Goal: Task Accomplishment & Management: Manage account settings

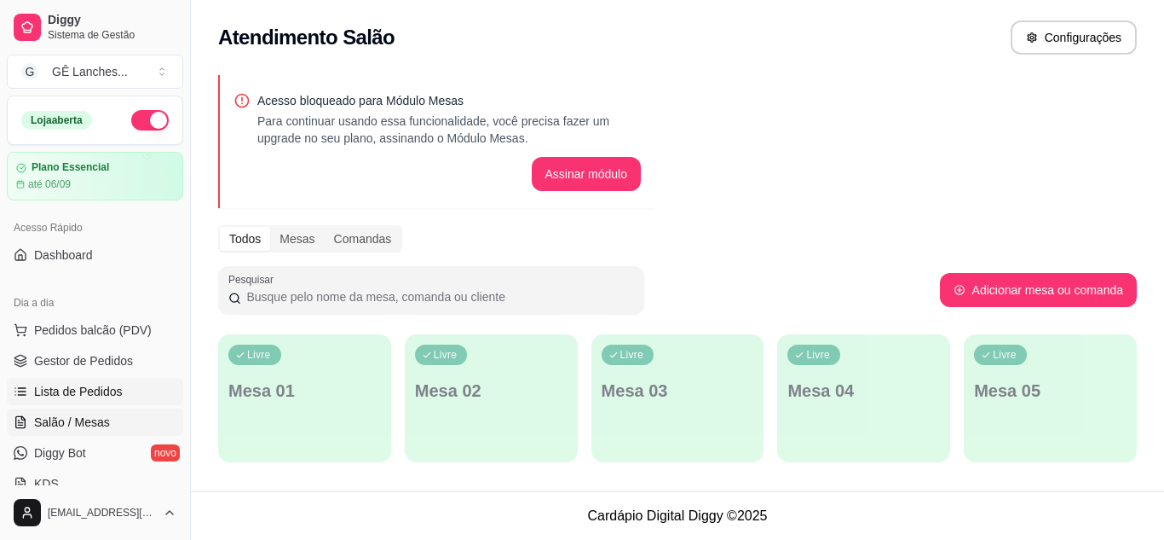
click at [105, 394] on span "Lista de Pedidos" at bounding box center [78, 391] width 89 height 17
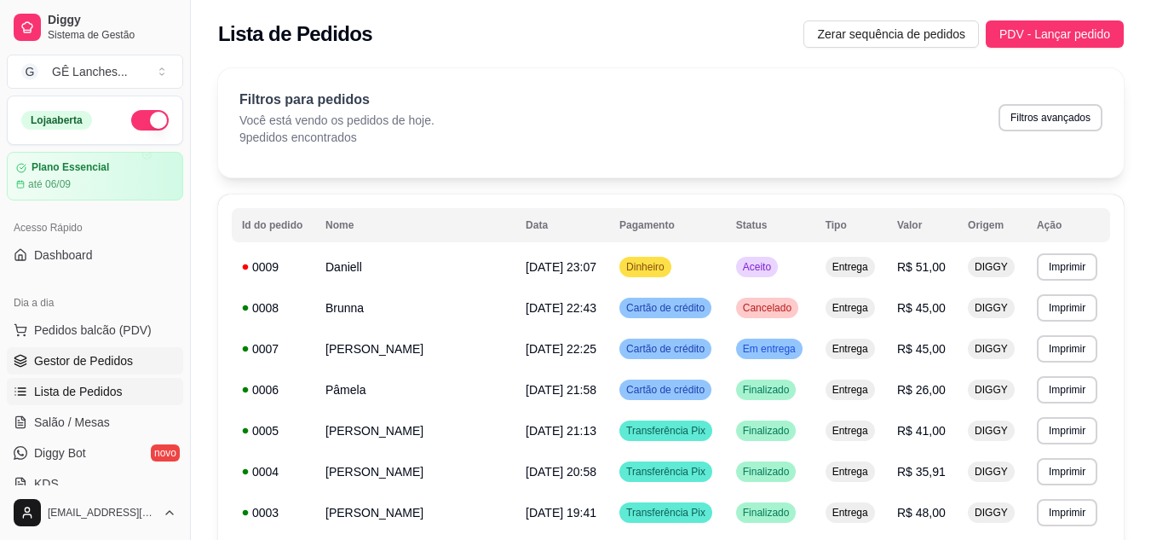
click at [102, 360] on span "Gestor de Pedidos" at bounding box center [83, 360] width 99 height 17
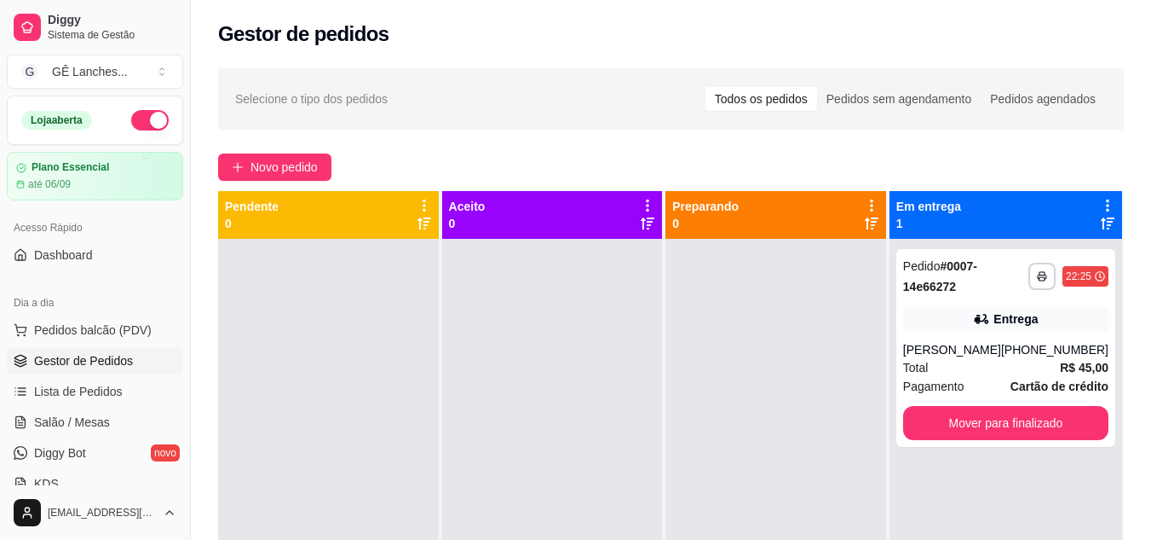
click at [307, 369] on div at bounding box center [328, 509] width 221 height 540
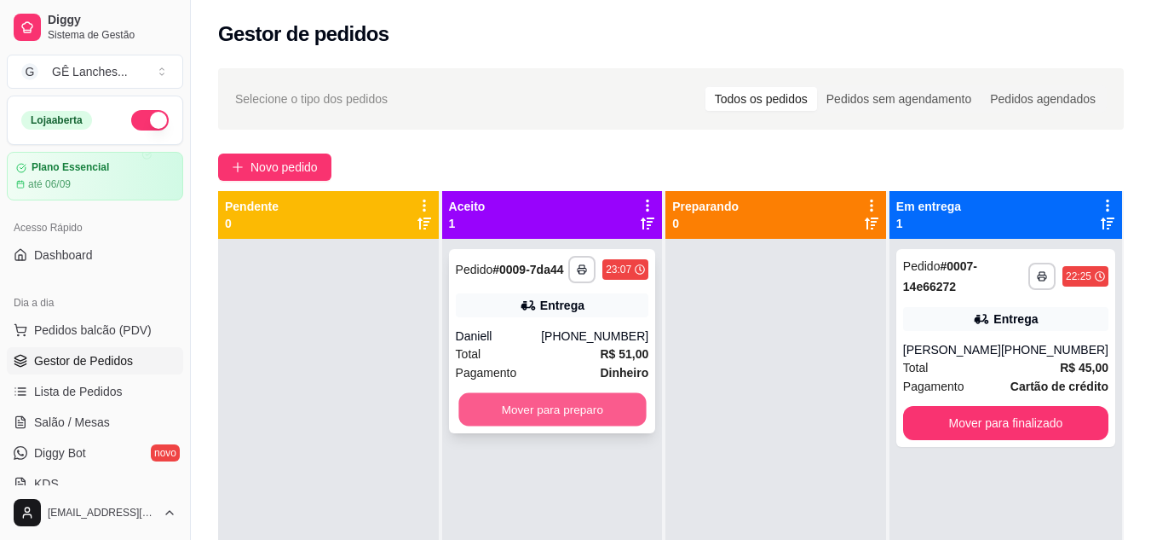
click at [581, 407] on button "Mover para preparo" at bounding box center [553, 409] width 188 height 33
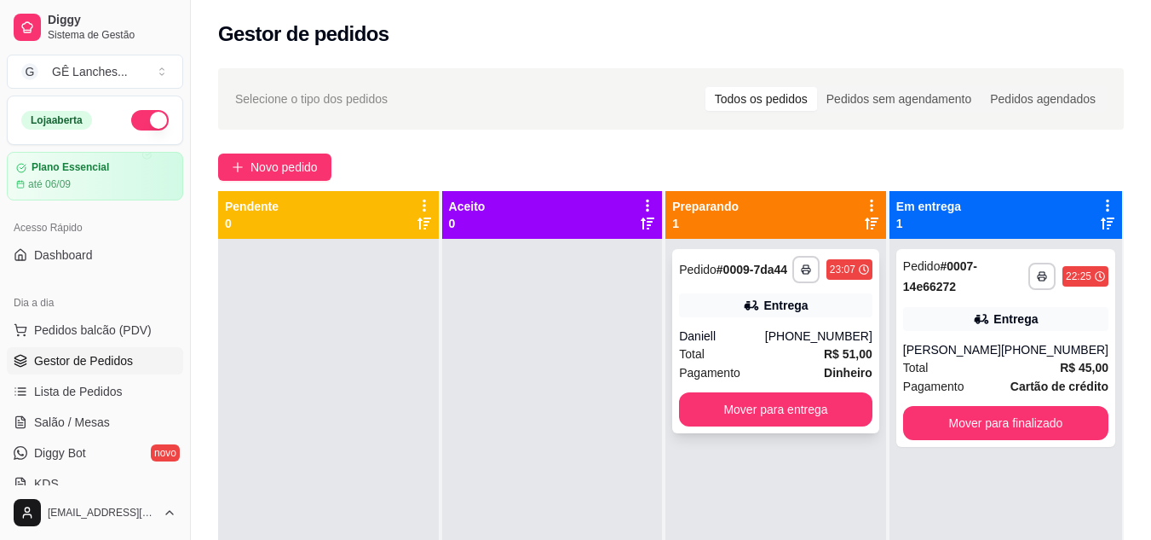
click at [746, 352] on div "Total R$ 51,00" at bounding box center [775, 353] width 193 height 19
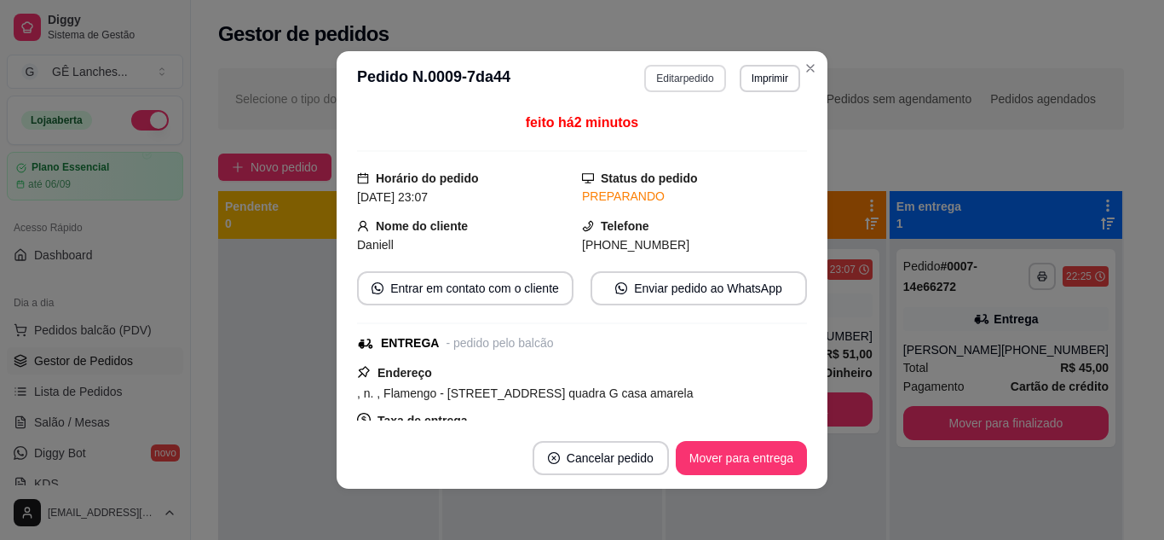
click at [689, 76] on button "Editar pedido" at bounding box center [684, 78] width 81 height 27
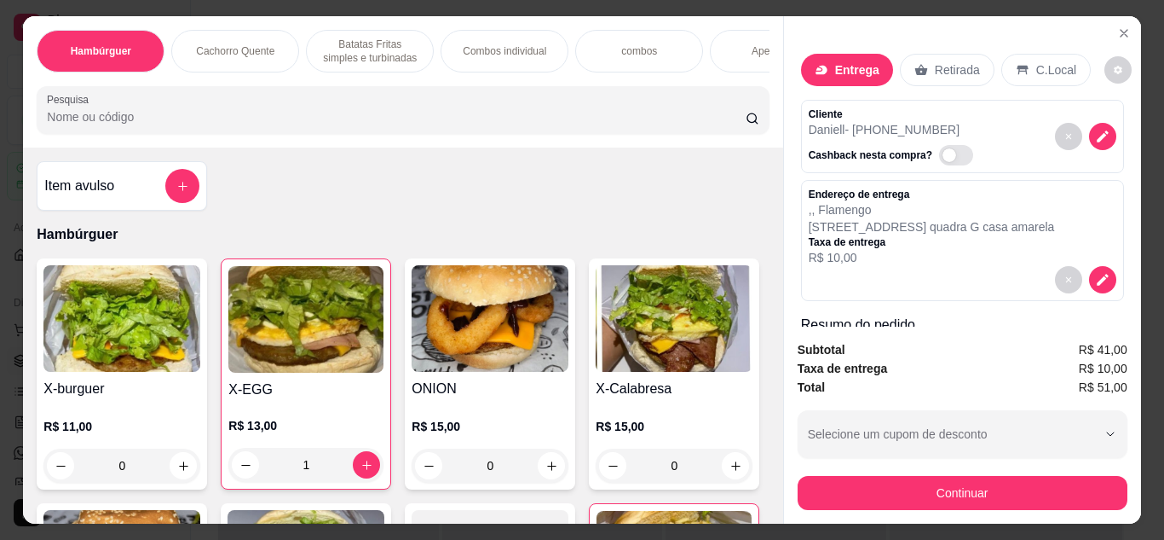
click at [898, 121] on p "Daniell - [PHONE_NUMBER]" at bounding box center [894, 129] width 171 height 17
click at [905, 227] on p "[STREET_ADDRESS] quadra G casa amarela" at bounding box center [932, 226] width 246 height 17
click at [1097, 274] on icon "decrease-product-quantity" at bounding box center [1103, 280] width 12 height 12
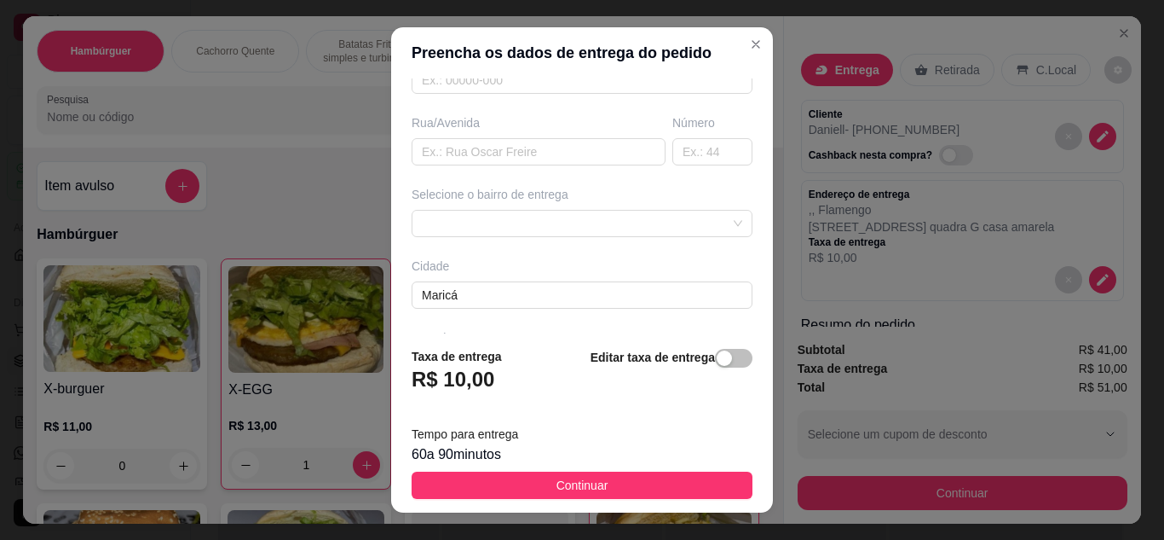
scroll to position [319, 0]
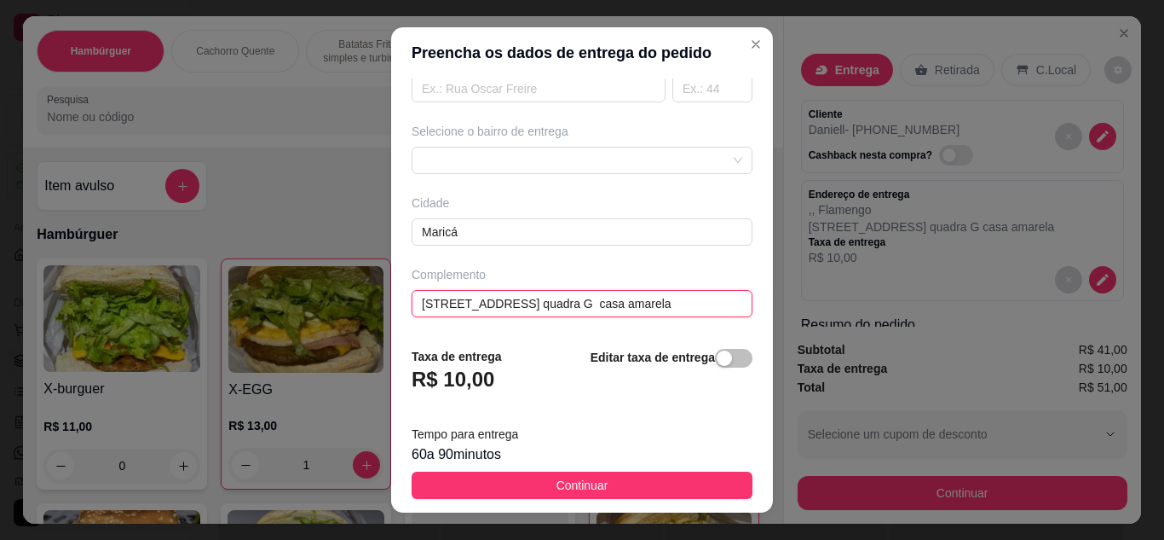
click at [517, 302] on input "[STREET_ADDRESS] quadra G casa amarela" at bounding box center [582, 303] width 341 height 27
type input "[STREET_ADDRESS] quadra G casa amarela"
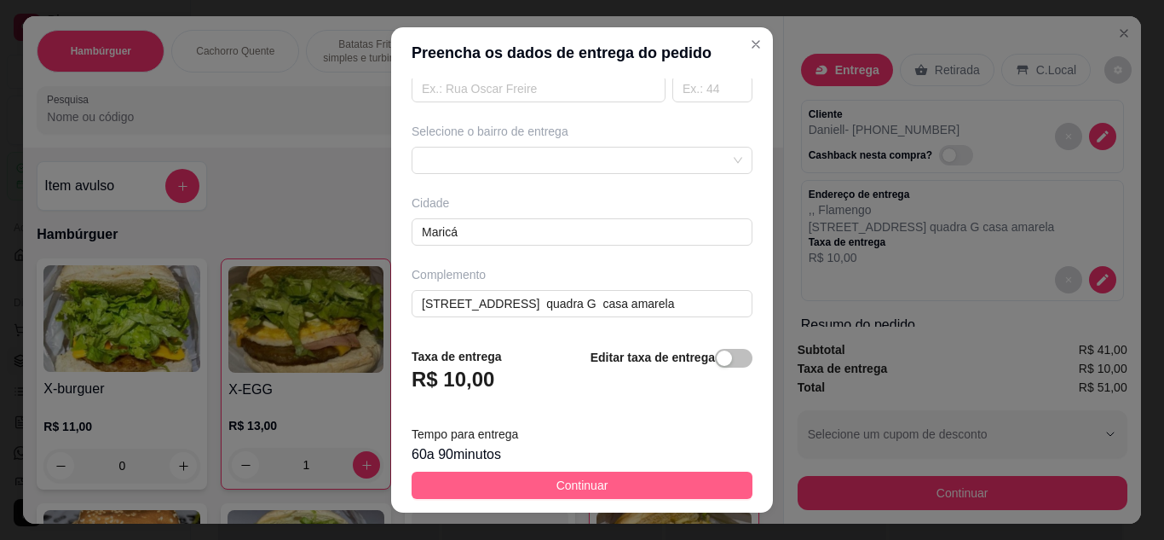
click at [609, 484] on button "Continuar" at bounding box center [582, 484] width 341 height 27
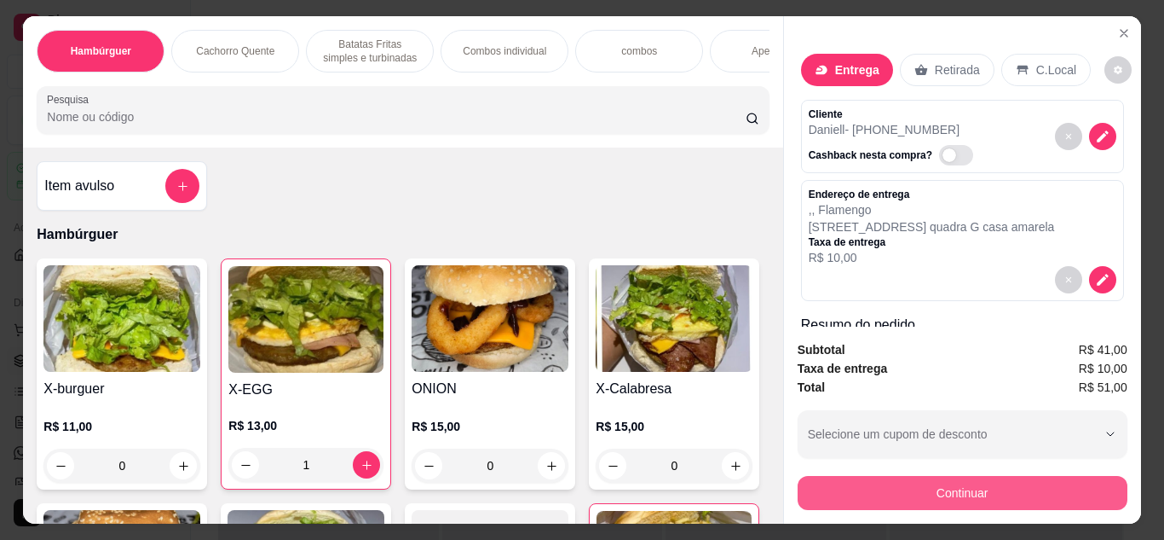
click at [925, 482] on button "Continuar" at bounding box center [963, 493] width 330 height 34
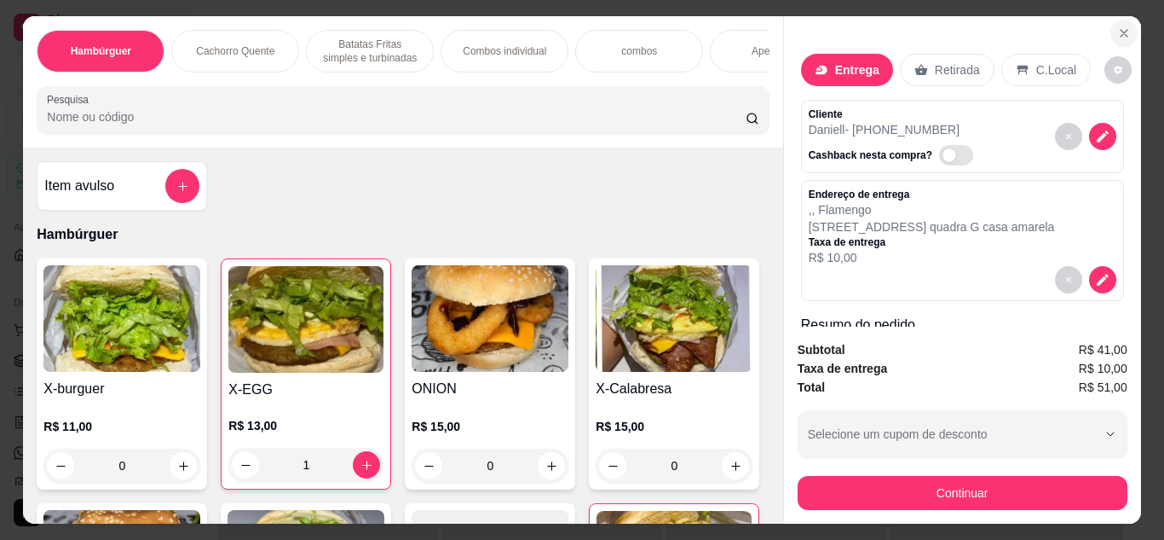
click at [1122, 31] on icon "Close" at bounding box center [1124, 33] width 14 height 14
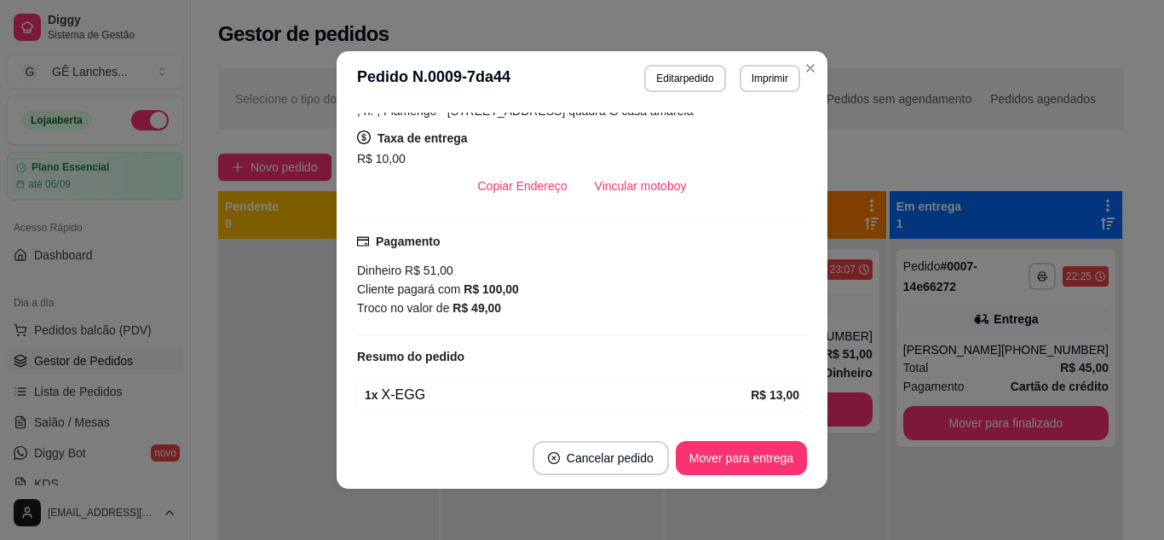
scroll to position [170, 0]
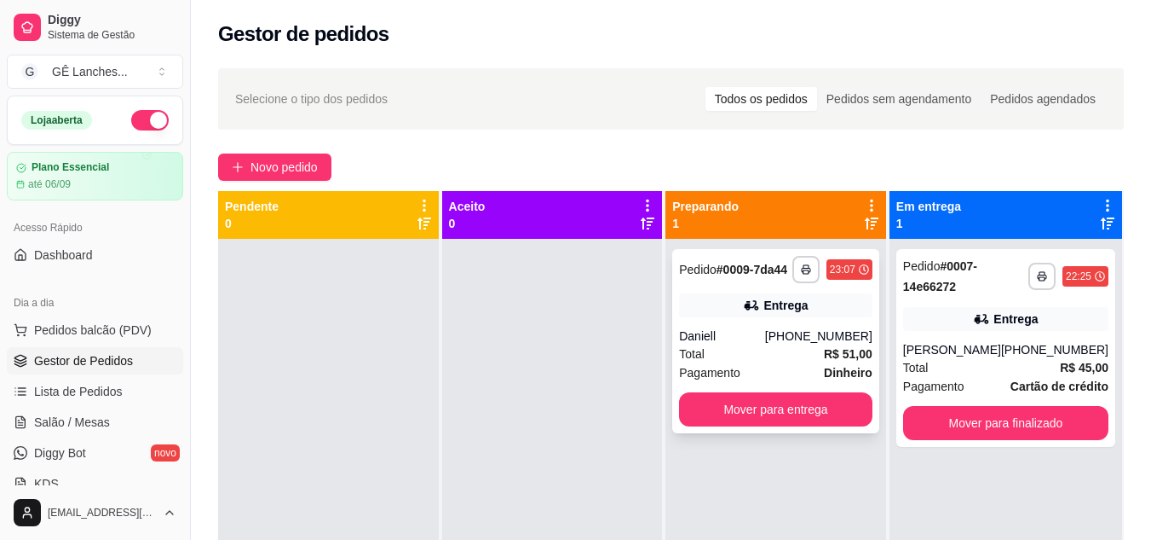
click at [788, 343] on div "[PHONE_NUMBER]" at bounding box center [818, 335] width 107 height 17
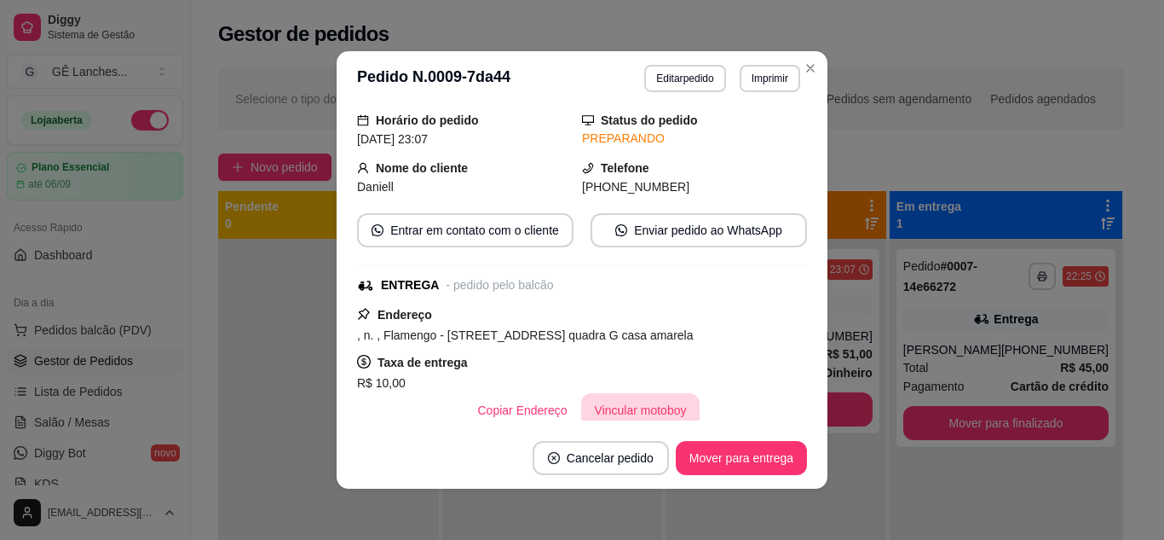
scroll to position [0, 0]
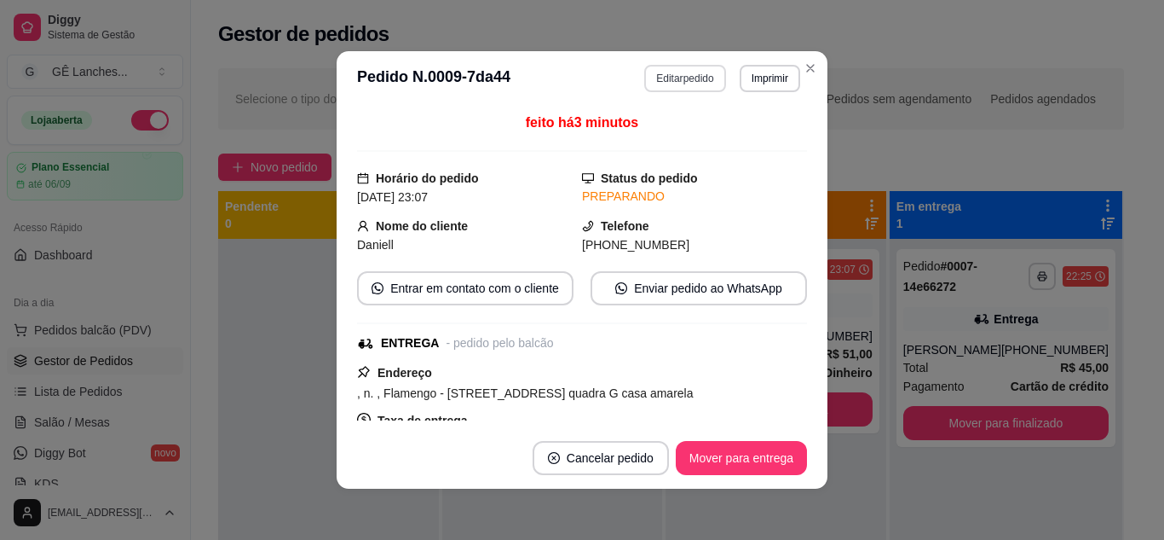
click at [677, 72] on button "Editar pedido" at bounding box center [684, 78] width 81 height 27
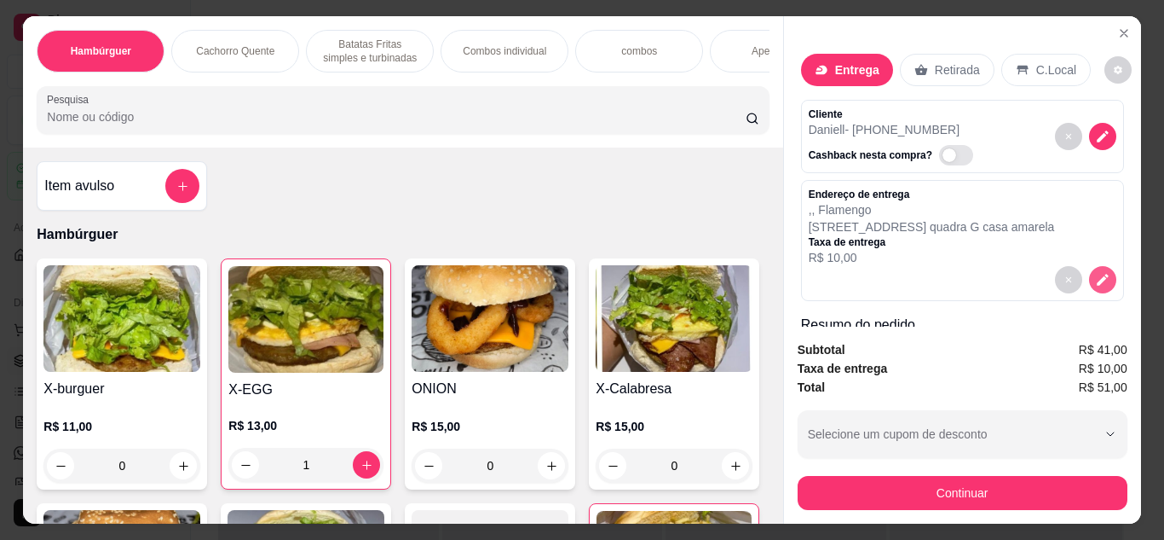
click at [1092, 271] on button "decrease-product-quantity" at bounding box center [1102, 279] width 27 height 27
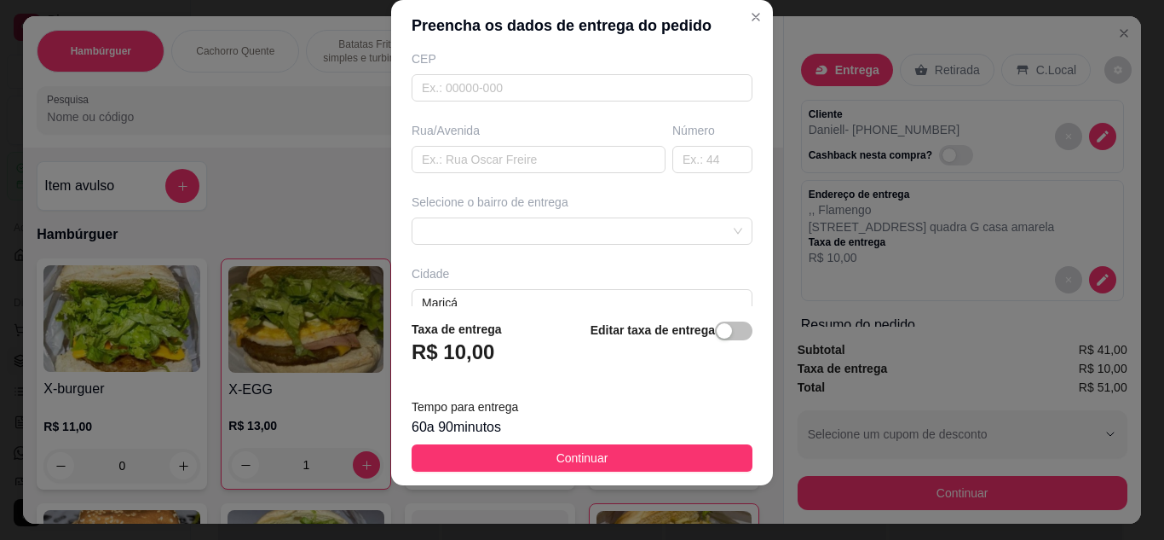
scroll to position [319, 0]
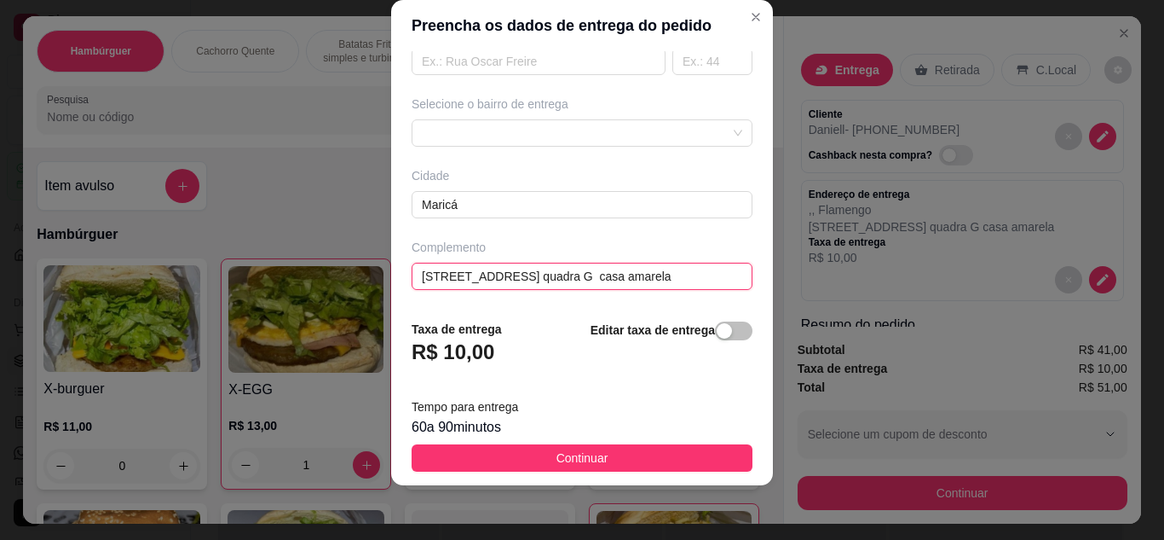
click at [518, 273] on input "[STREET_ADDRESS] quadra G casa amarela" at bounding box center [582, 276] width 341 height 27
type input "[STREET_ADDRESS] quadra G casa amarela"
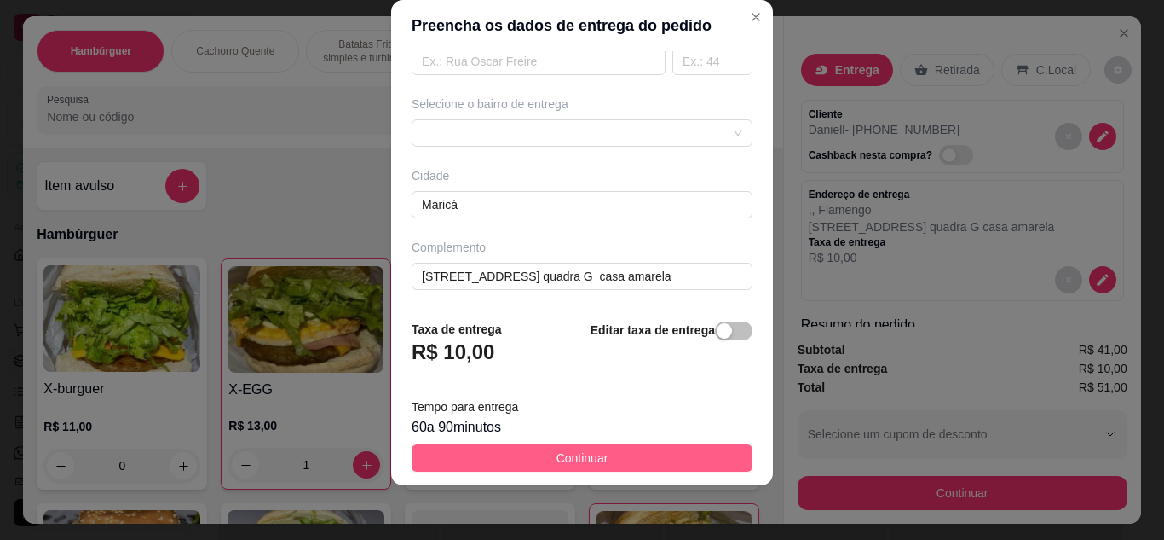
click at [613, 455] on button "Continuar" at bounding box center [582, 457] width 341 height 27
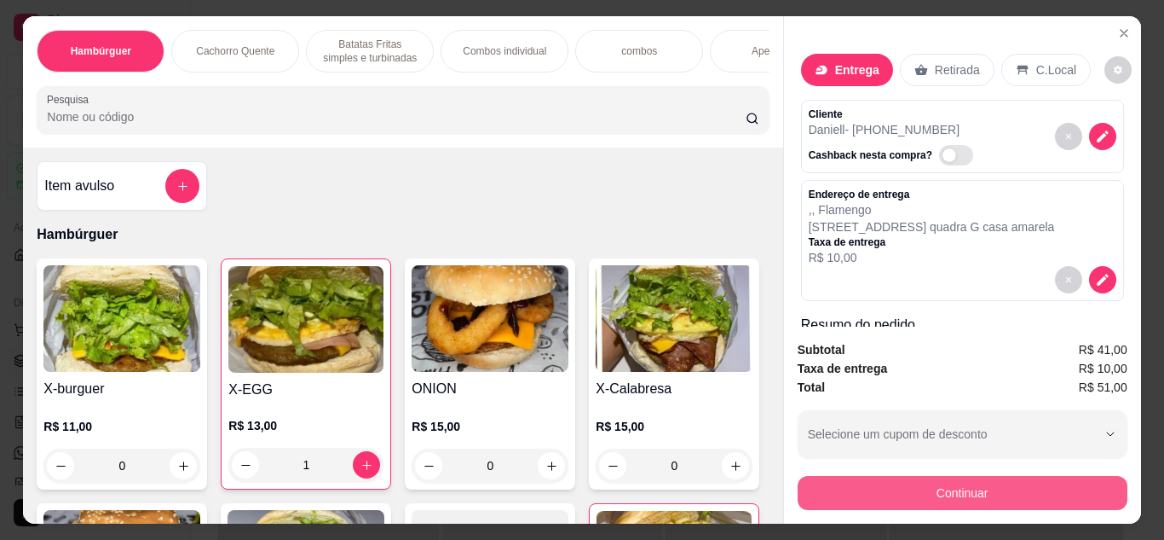
click at [906, 480] on button "Continuar" at bounding box center [963, 493] width 330 height 34
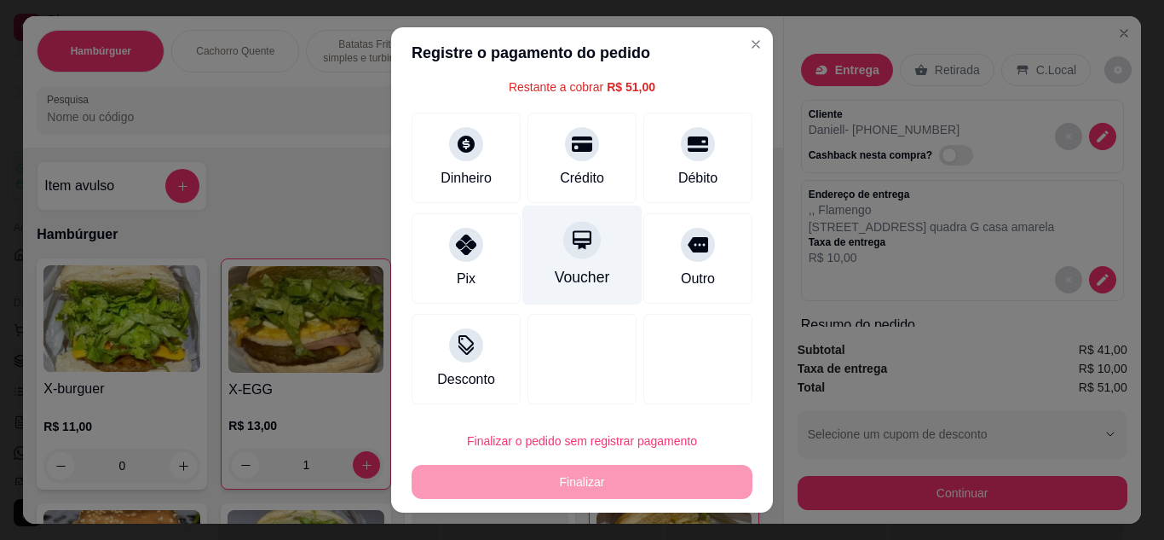
scroll to position [0, 0]
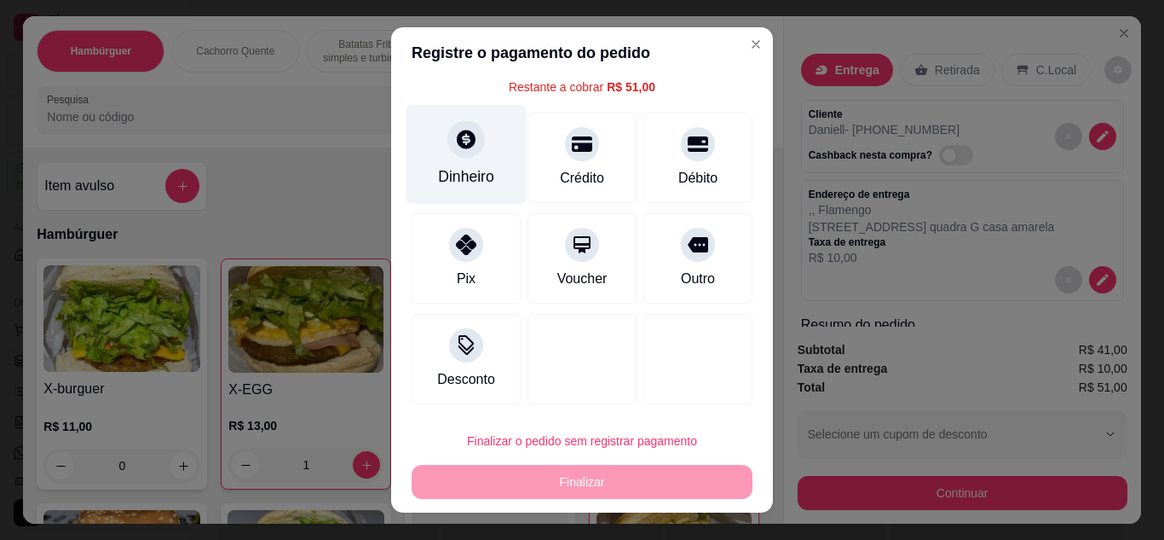
click at [453, 161] on div "Dinheiro" at bounding box center [467, 154] width 120 height 100
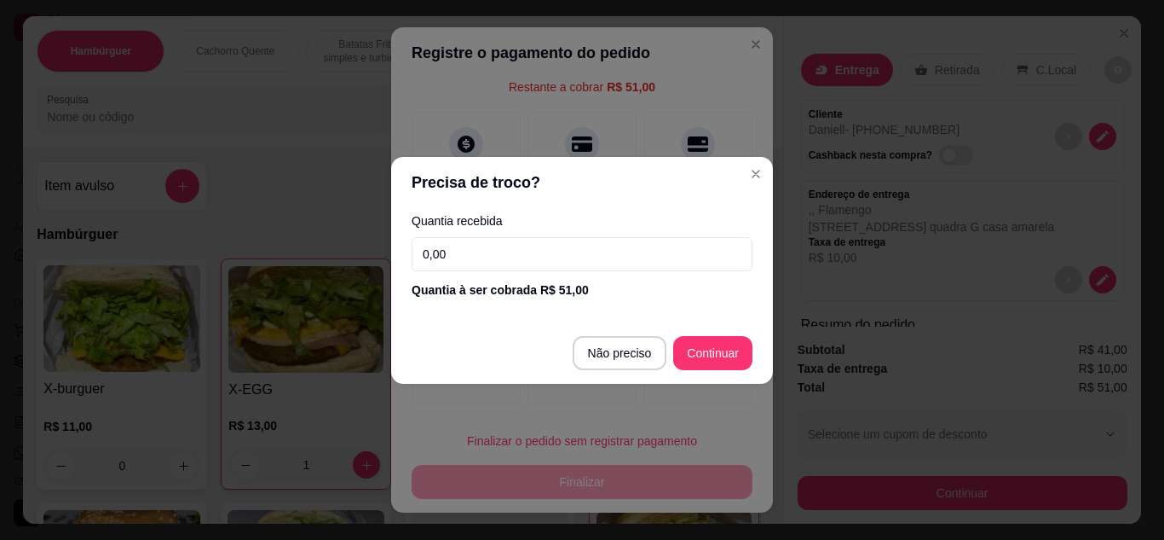
click at [576, 244] on input "0,00" at bounding box center [582, 254] width 341 height 34
type input "100,00"
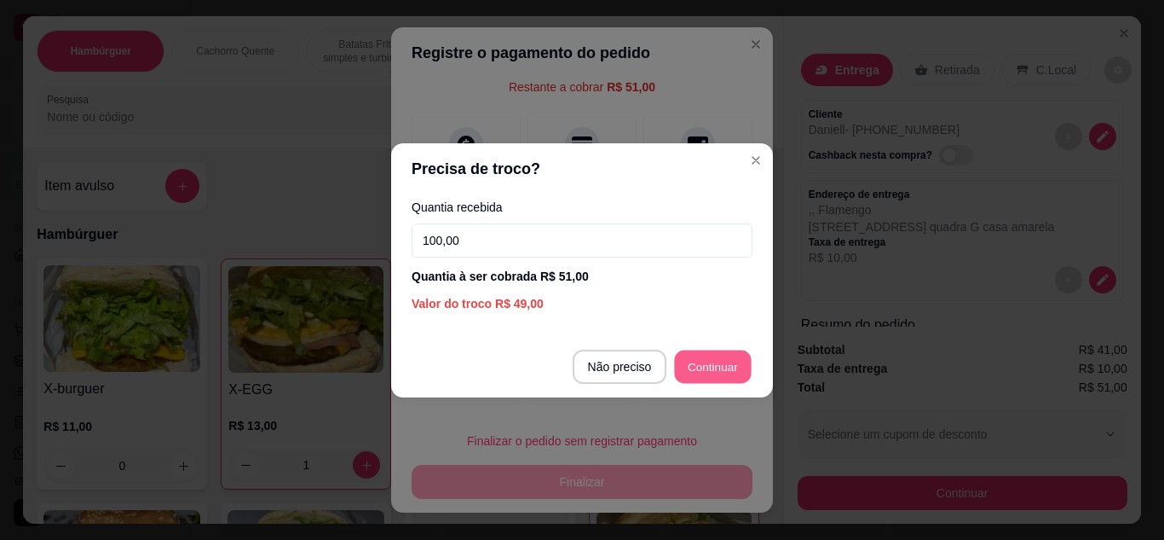
type input "R$ 0,00"
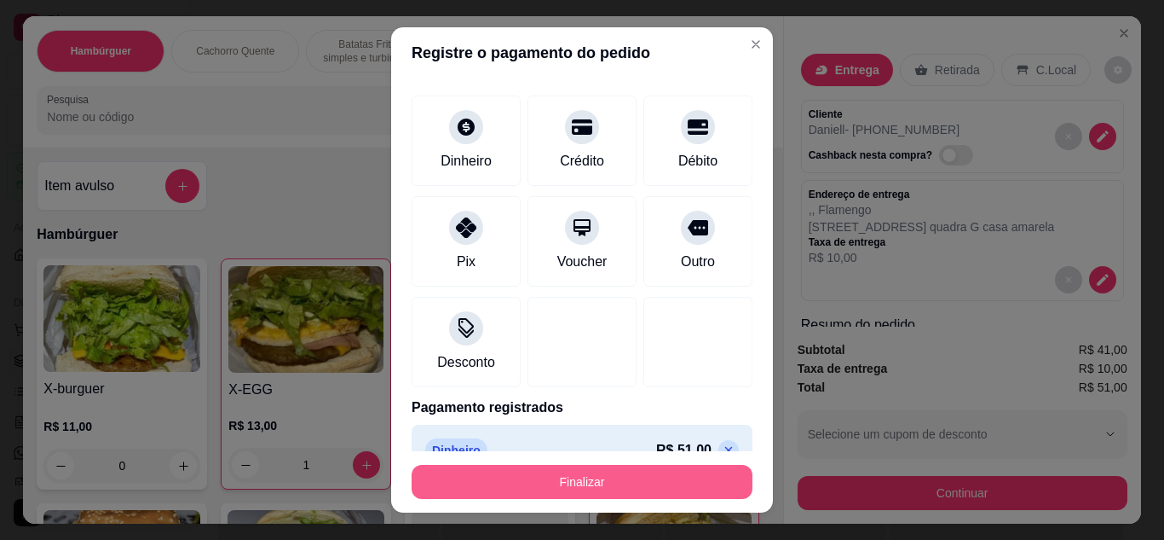
click at [659, 475] on button "Finalizar" at bounding box center [582, 482] width 341 height 34
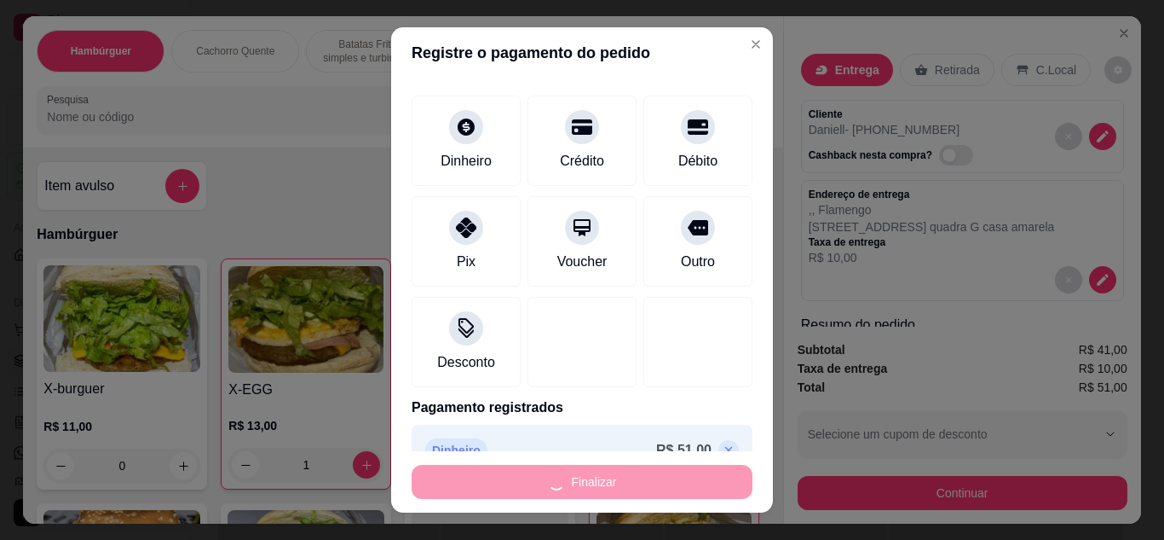
type input "0"
type input "-R$ 51,00"
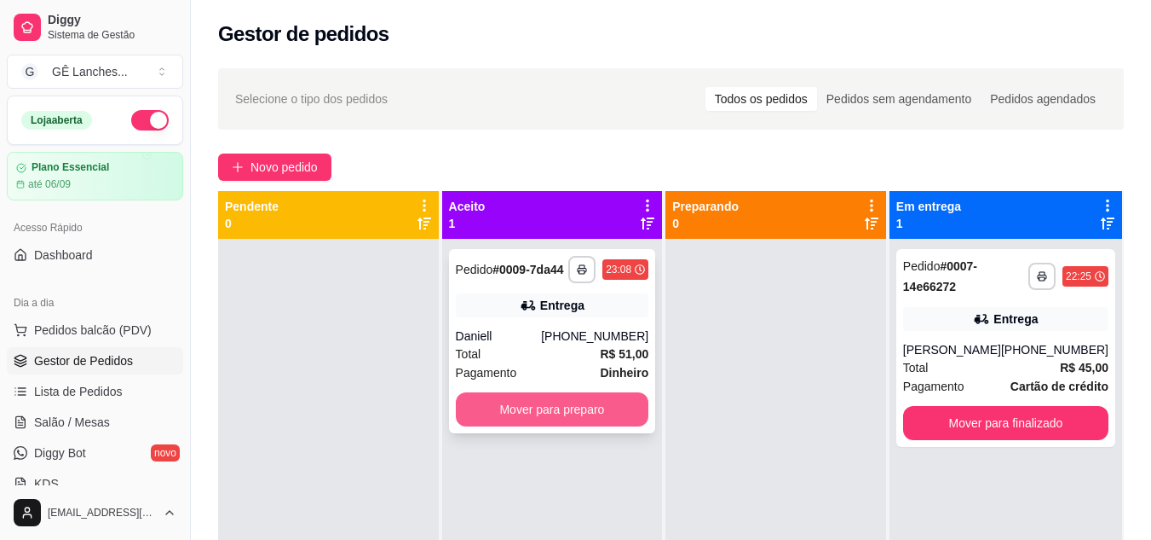
click at [574, 413] on button "Mover para preparo" at bounding box center [552, 409] width 193 height 34
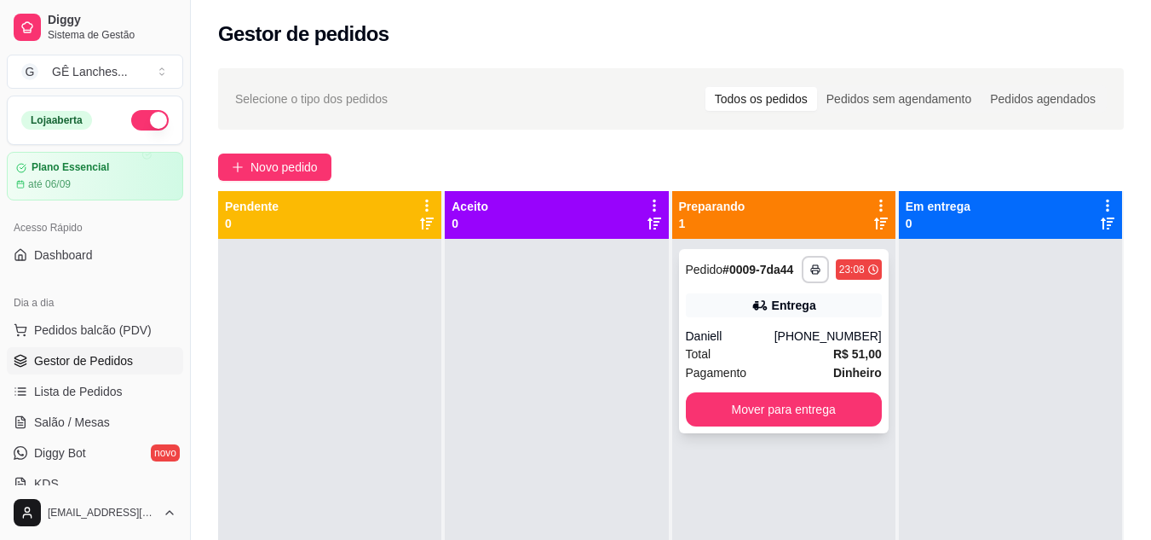
click at [828, 313] on div "Entrega" at bounding box center [784, 305] width 196 height 24
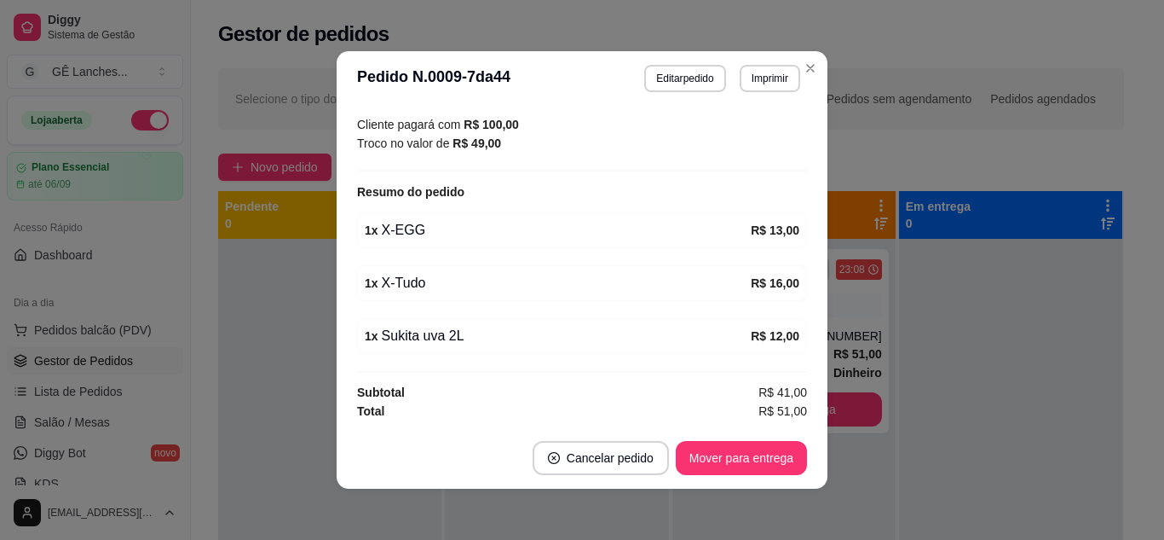
scroll to position [3, 0]
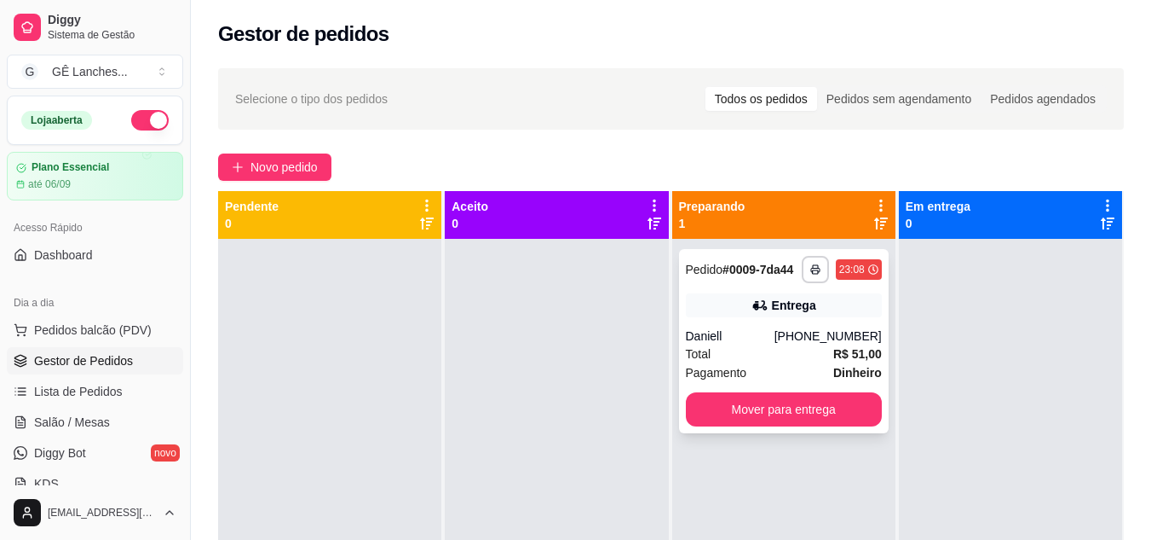
click at [803, 355] on div "Total R$ 51,00" at bounding box center [784, 353] width 196 height 19
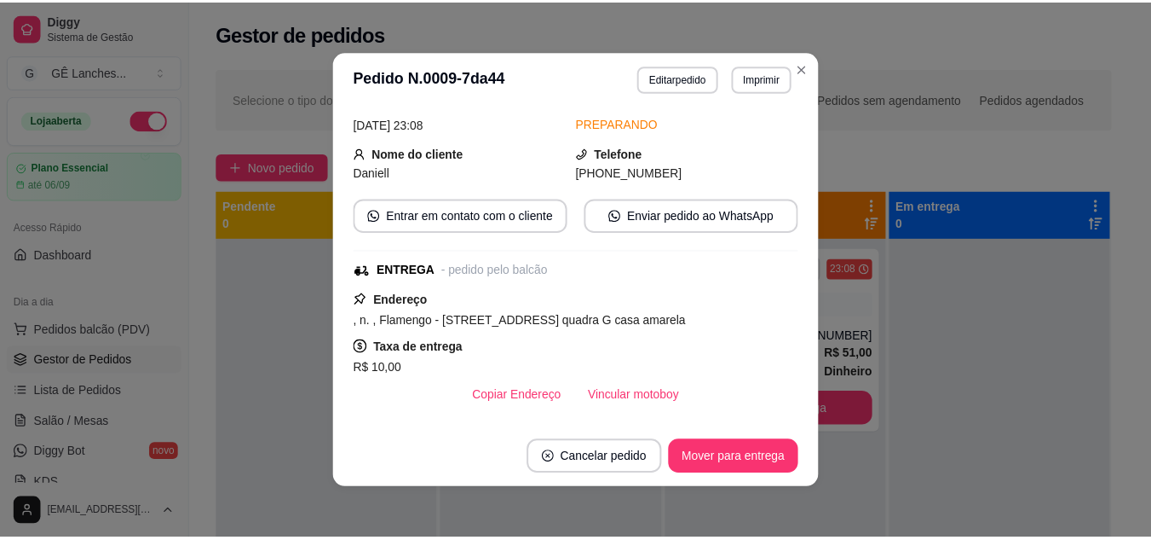
scroll to position [341, 0]
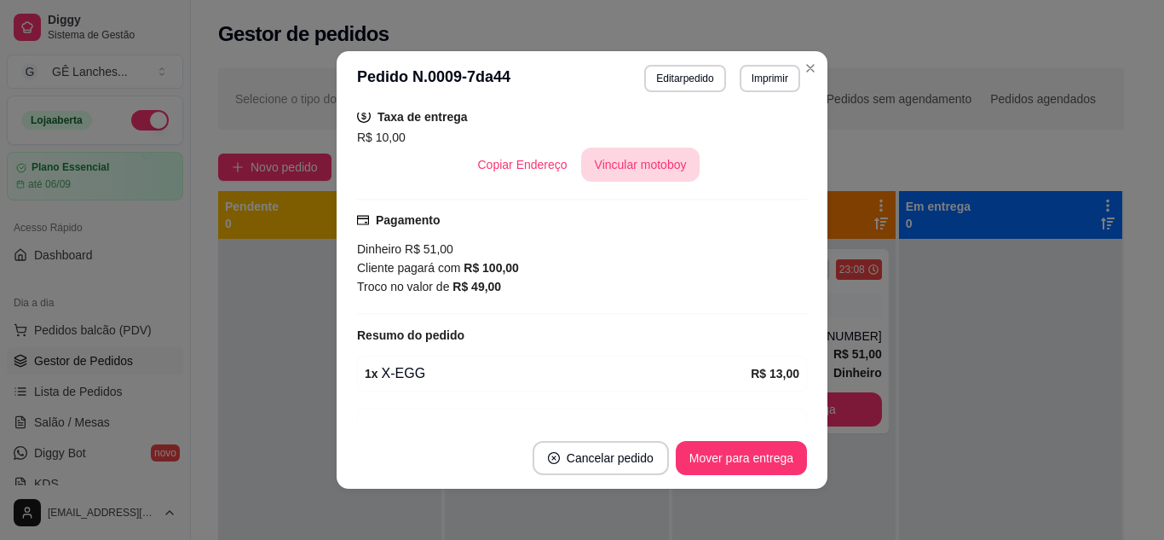
click at [643, 170] on button "Vincular motoboy" at bounding box center [640, 164] width 119 height 34
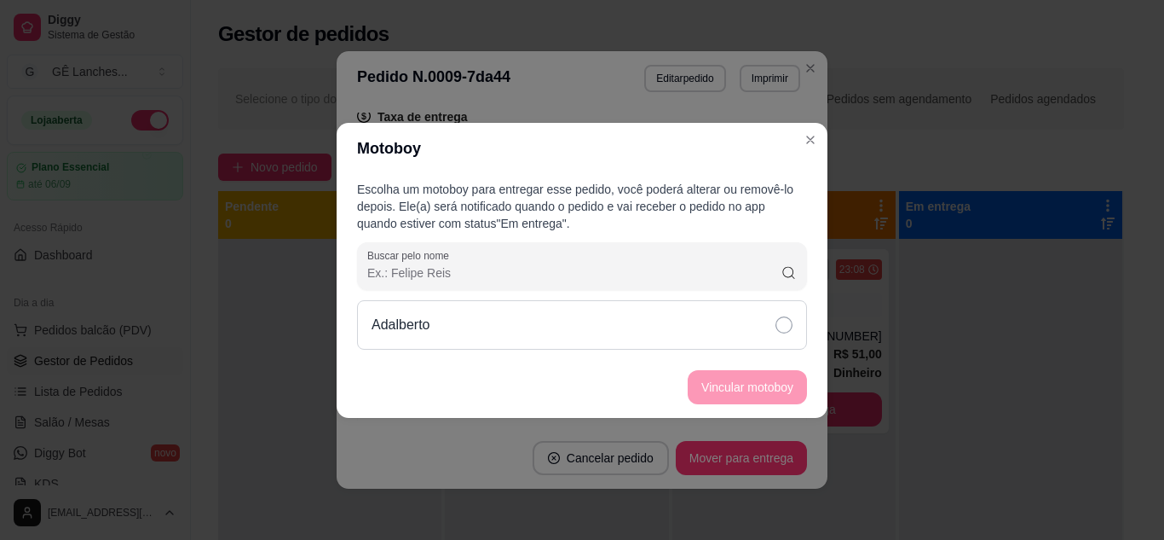
click at [787, 323] on icon at bounding box center [784, 324] width 17 height 17
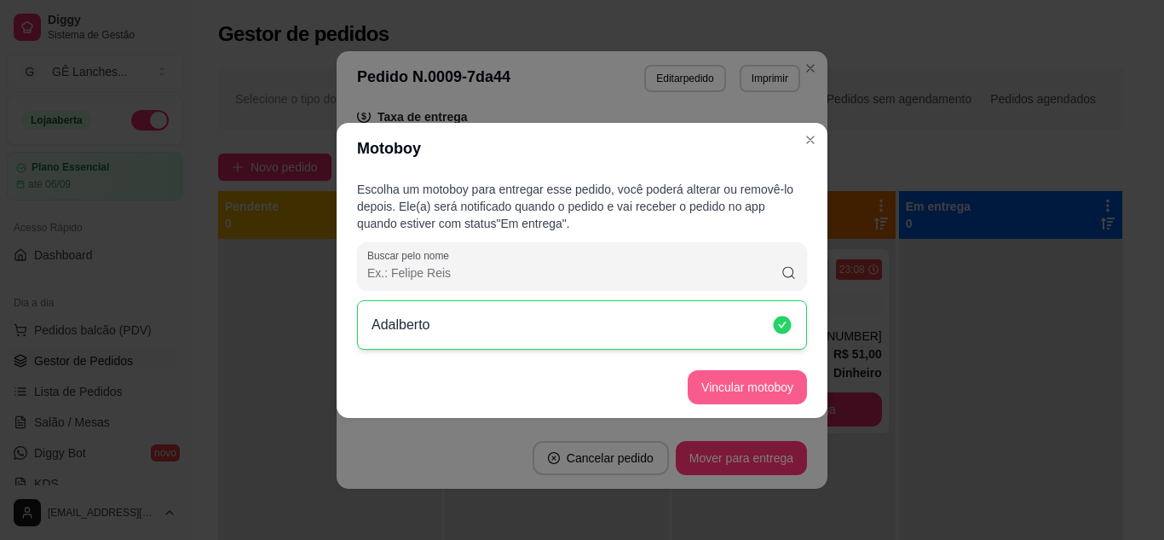
click at [782, 384] on button "Vincular motoboy" at bounding box center [747, 387] width 119 height 34
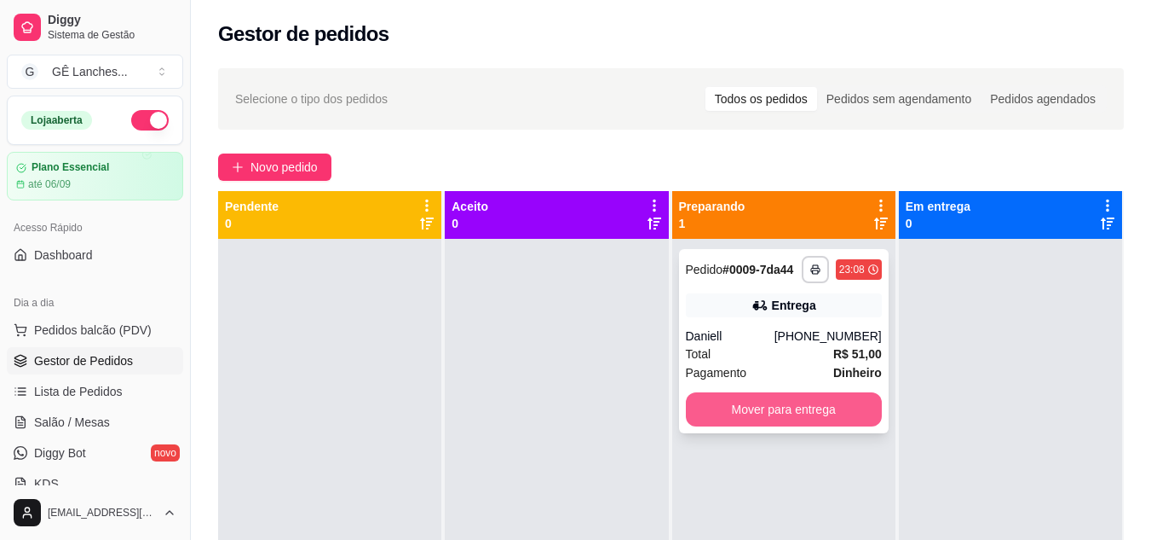
click at [793, 410] on button "Mover para entrega" at bounding box center [784, 409] width 196 height 34
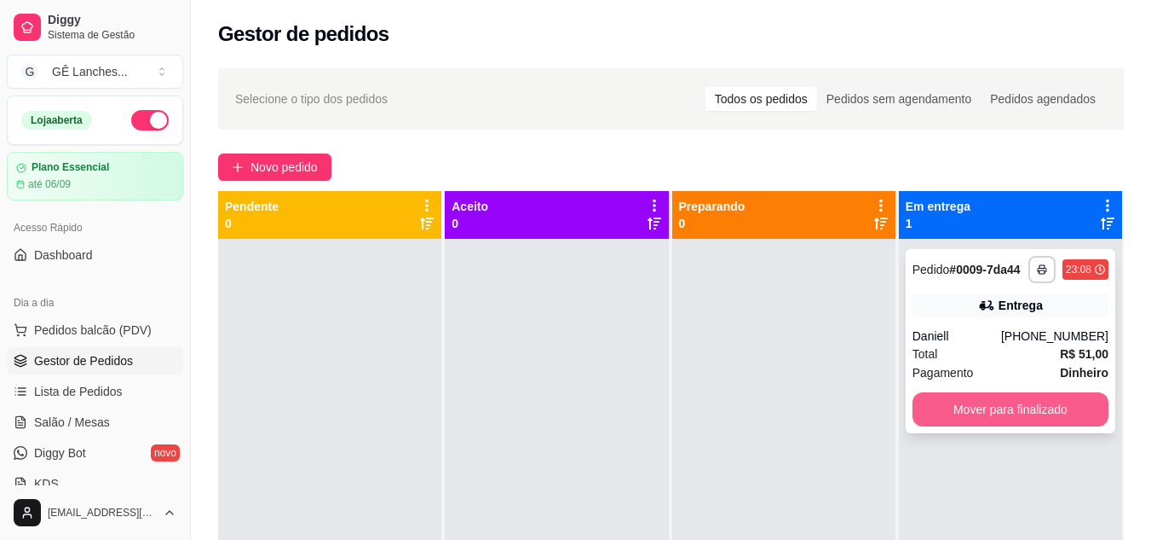
click at [985, 399] on button "Mover para finalizado" at bounding box center [1011, 409] width 196 height 34
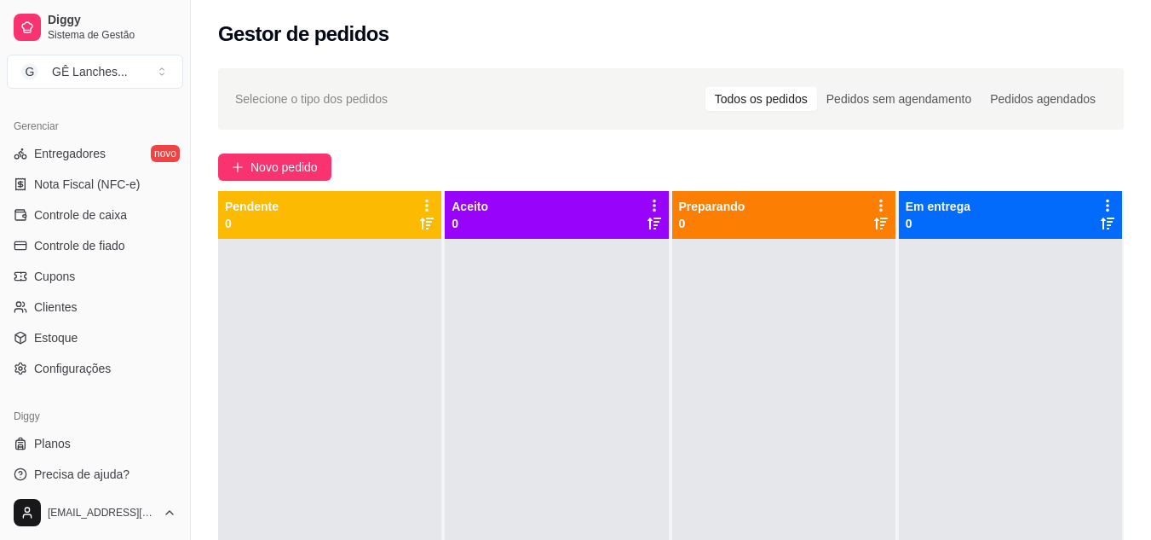
scroll to position [682, 0]
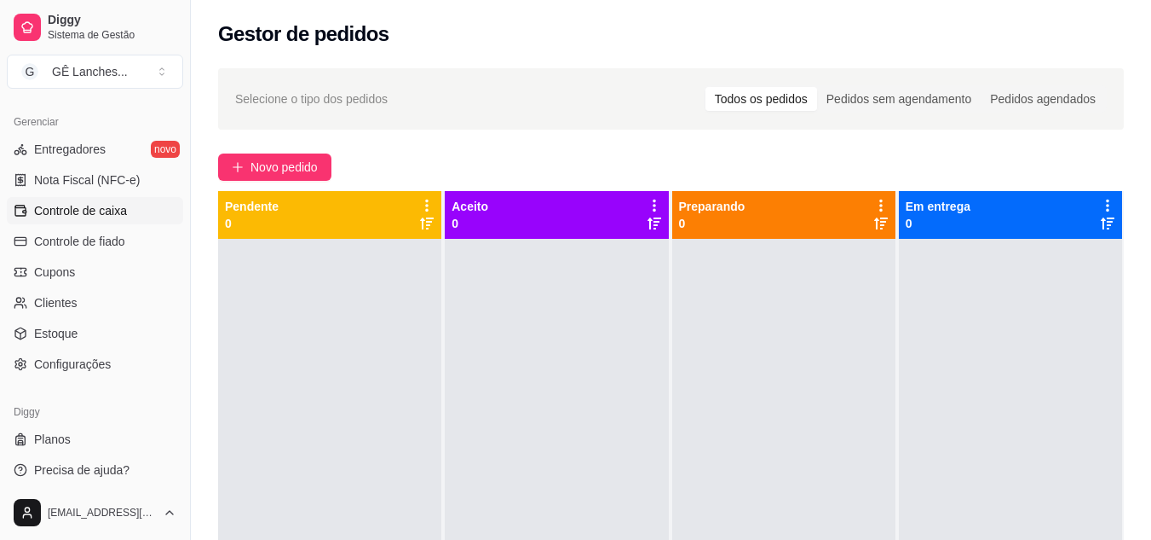
click at [113, 212] on span "Controle de caixa" at bounding box center [80, 210] width 93 height 17
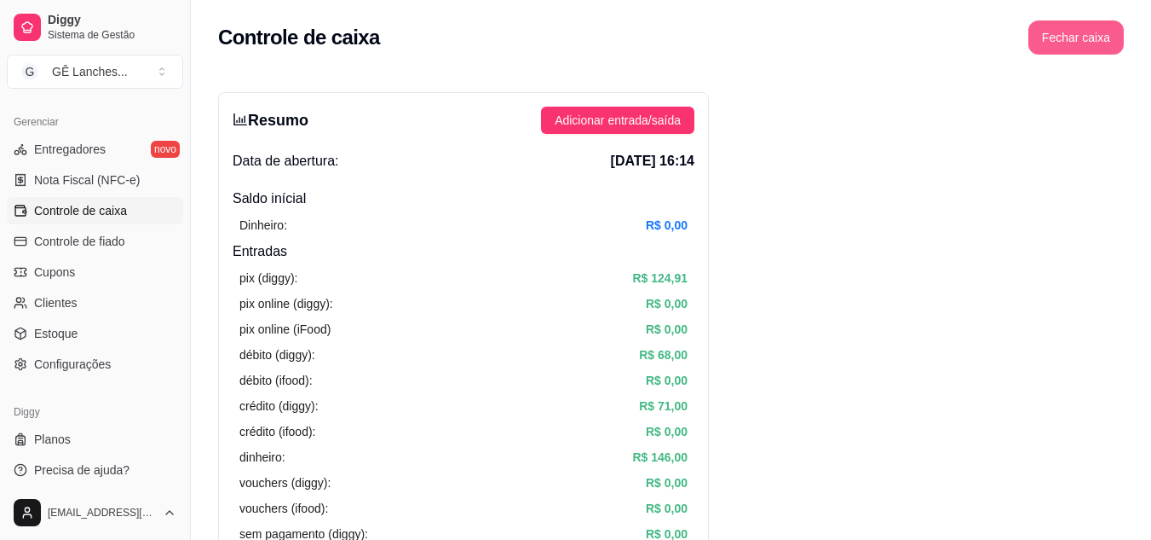
click at [1065, 40] on button "Fechar caixa" at bounding box center [1076, 37] width 95 height 34
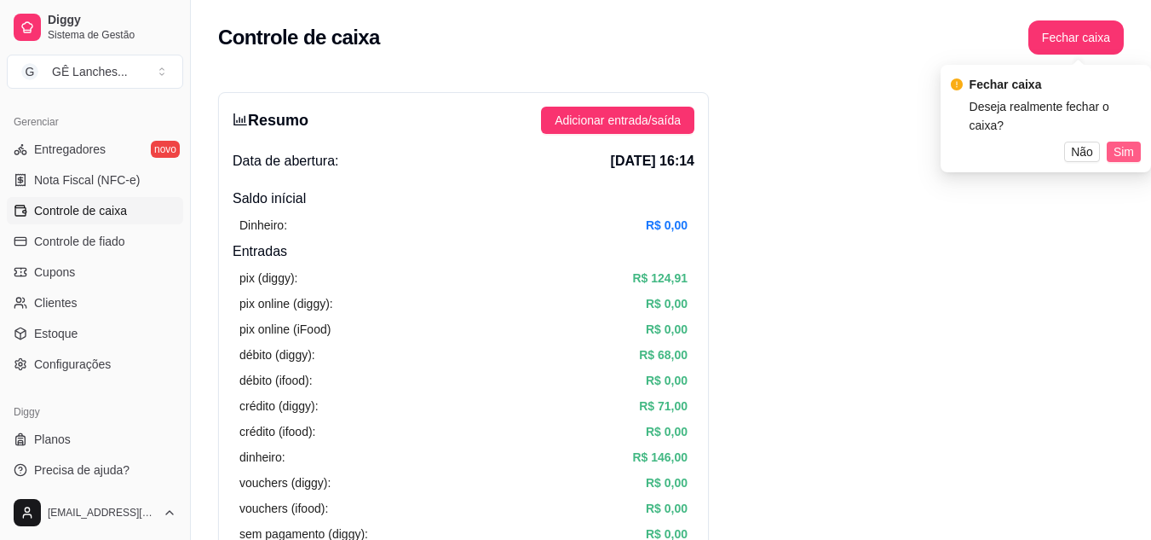
click at [1124, 142] on span "Sim" at bounding box center [1124, 151] width 20 height 19
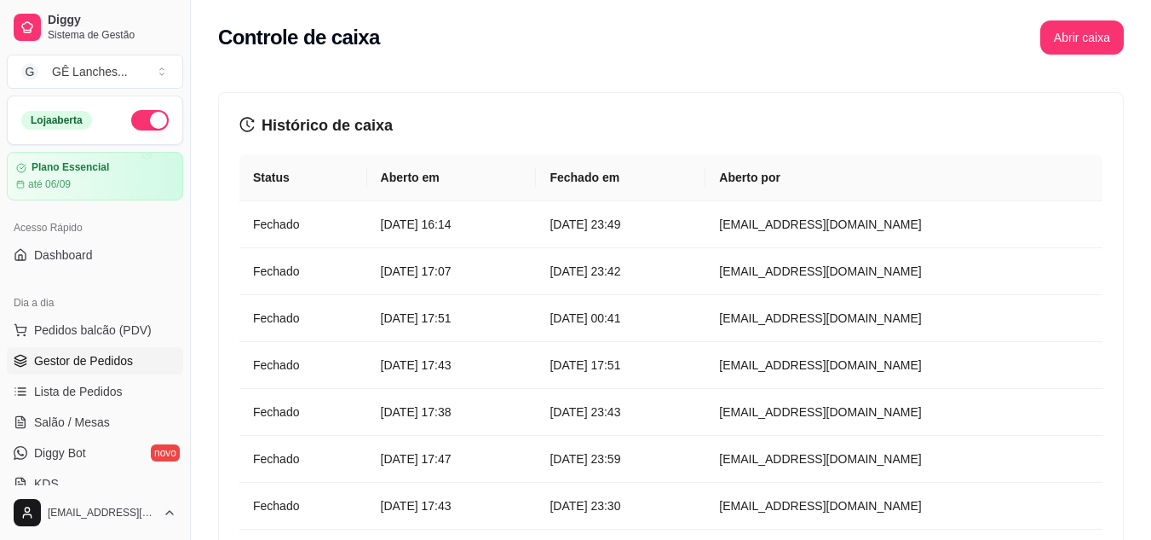
click at [113, 355] on span "Gestor de Pedidos" at bounding box center [83, 360] width 99 height 17
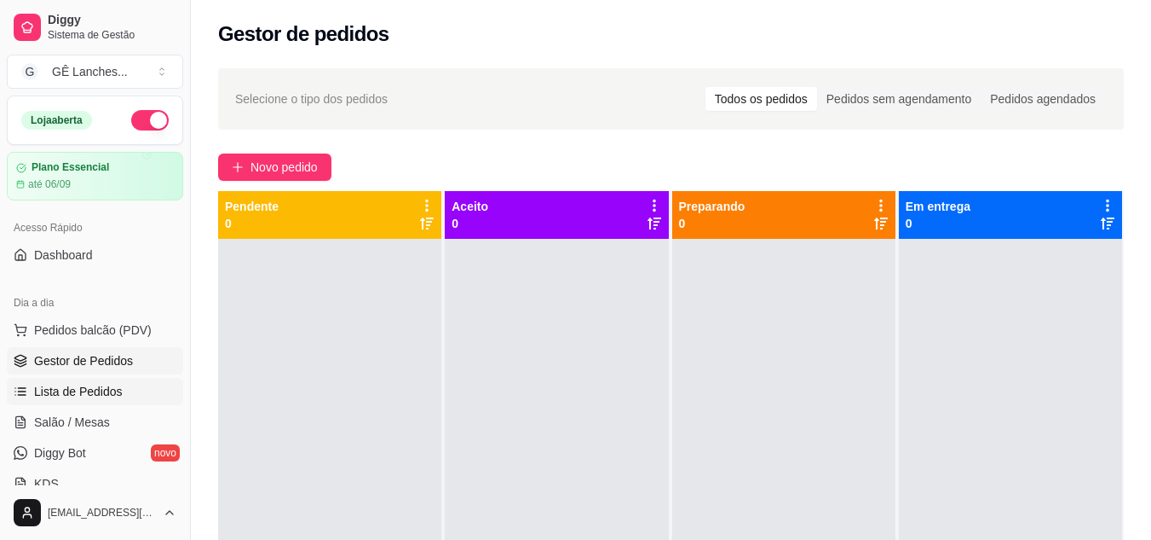
click at [124, 382] on link "Lista de Pedidos" at bounding box center [95, 391] width 176 height 27
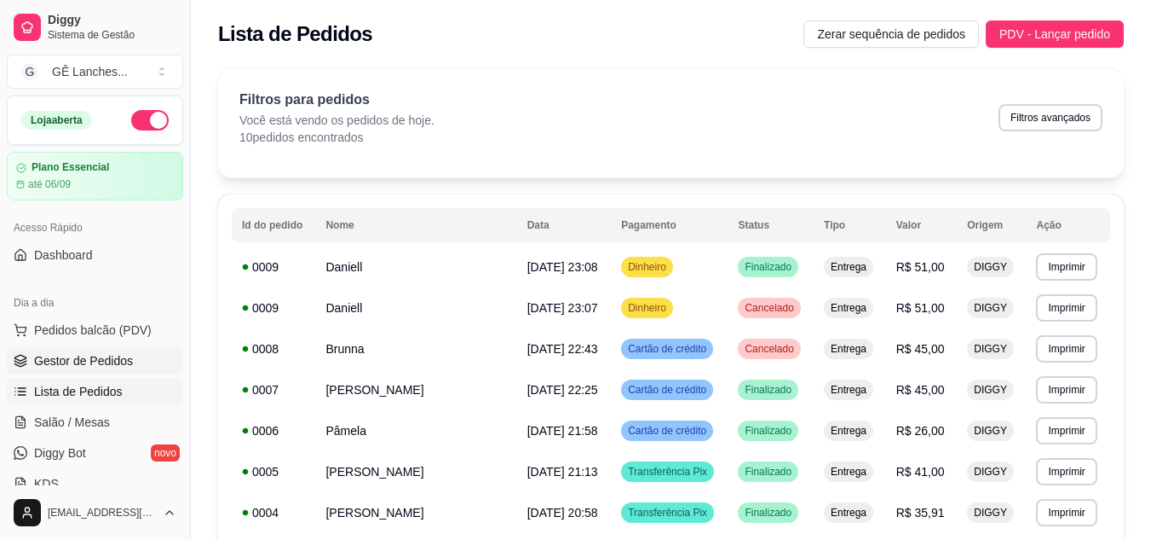
click at [110, 357] on span "Gestor de Pedidos" at bounding box center [83, 360] width 99 height 17
